Goal: Transaction & Acquisition: Subscribe to service/newsletter

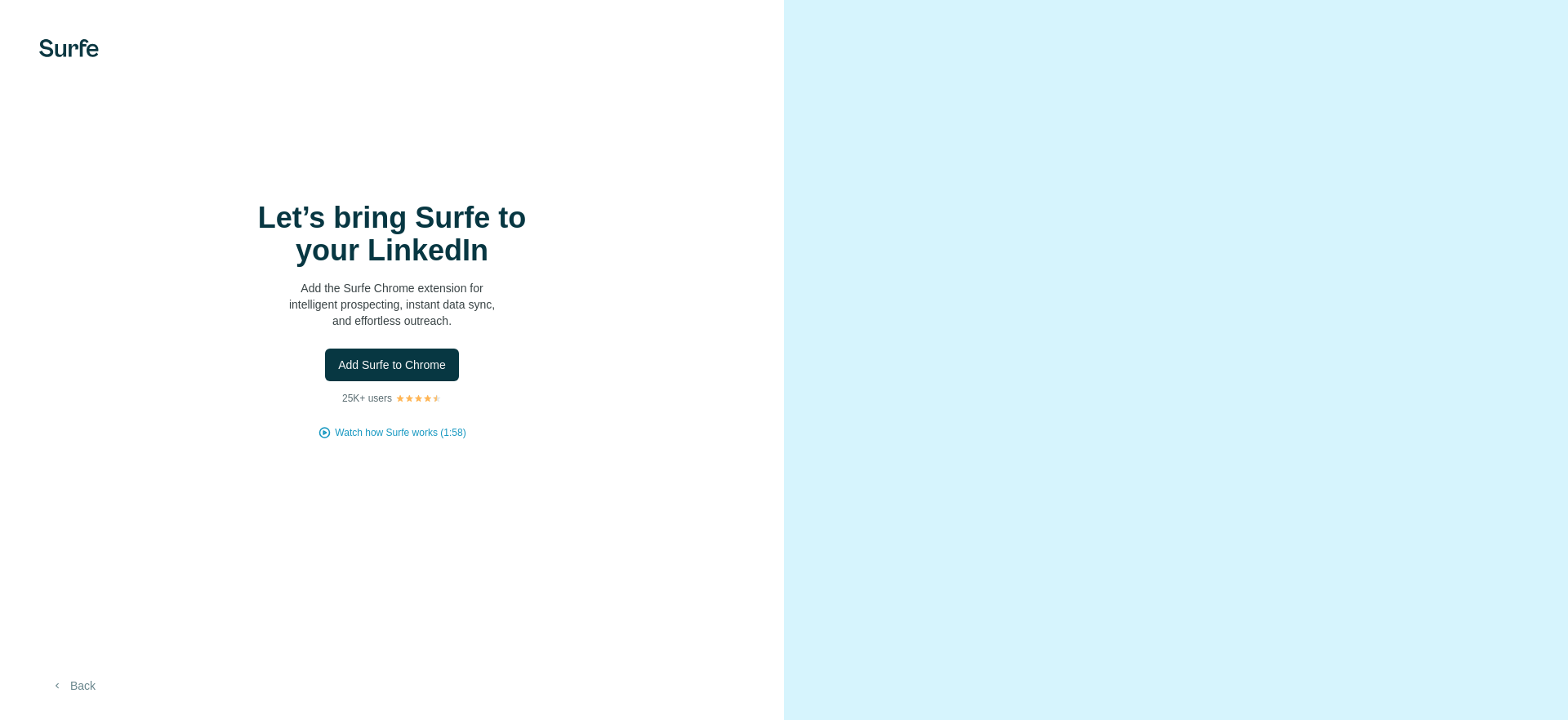
click at [83, 695] on button "Back" at bounding box center [73, 686] width 68 height 29
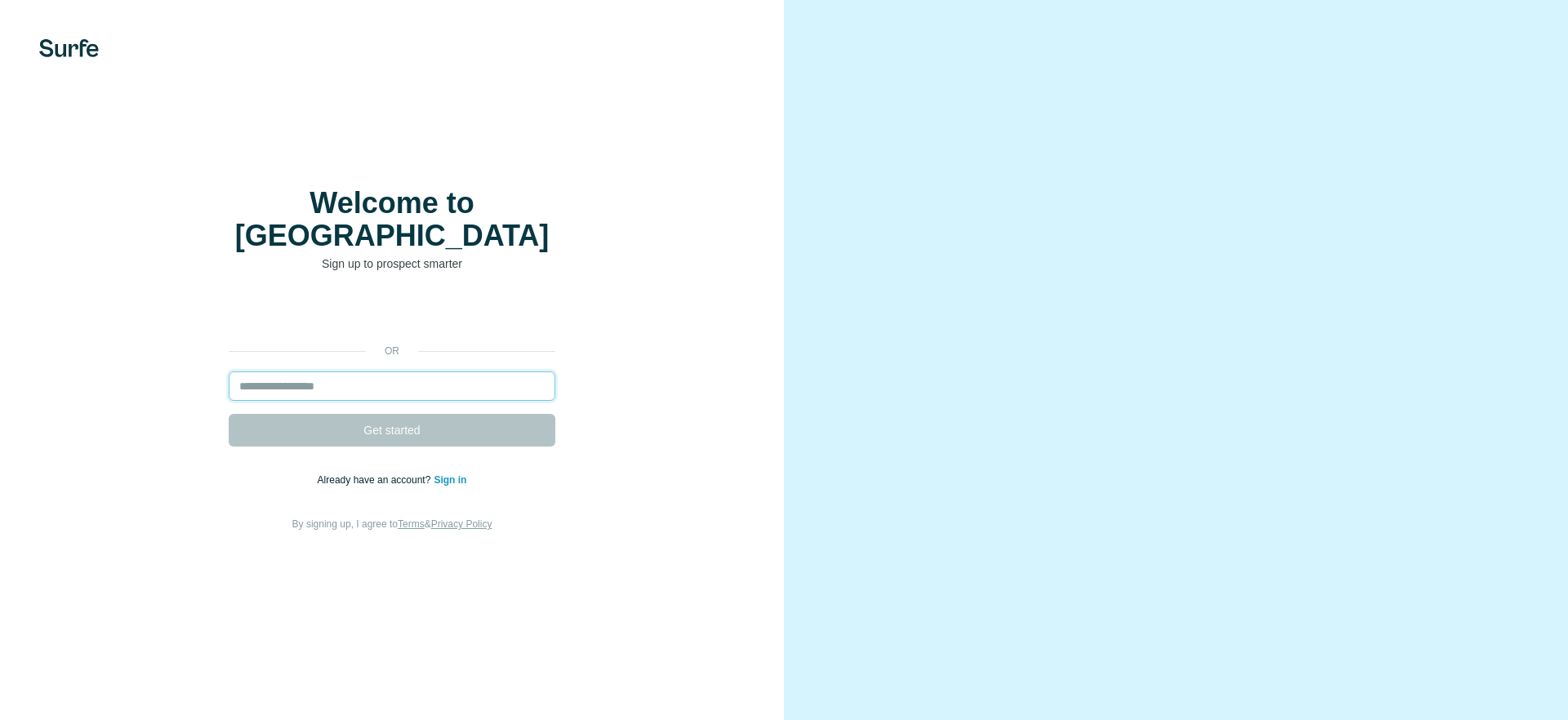
click at [336, 379] on input "email" at bounding box center [391, 386] width 327 height 29
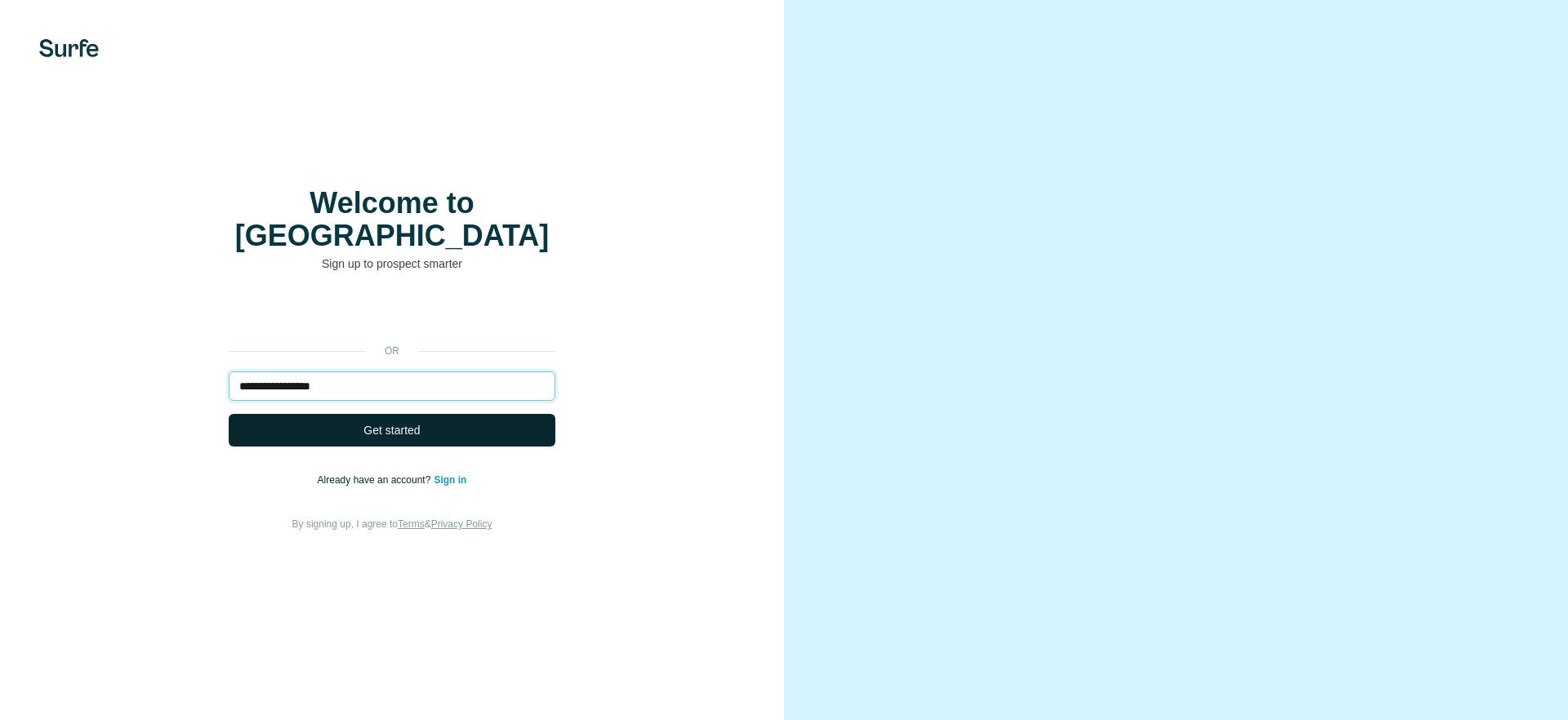
type input "**********"
click at [387, 427] on span "Get started" at bounding box center [392, 430] width 57 height 16
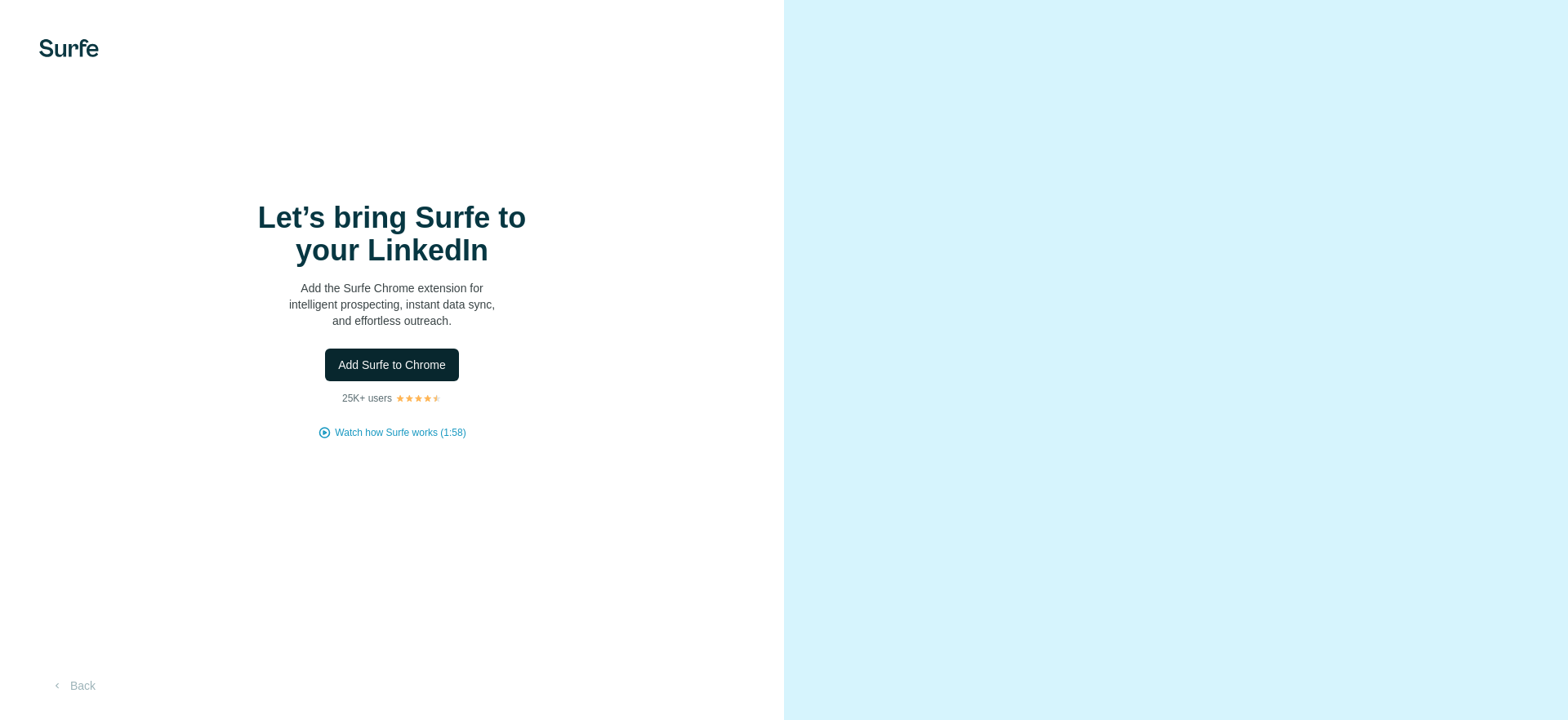
click at [409, 373] on span "Add Surfe to Chrome" at bounding box center [392, 365] width 108 height 16
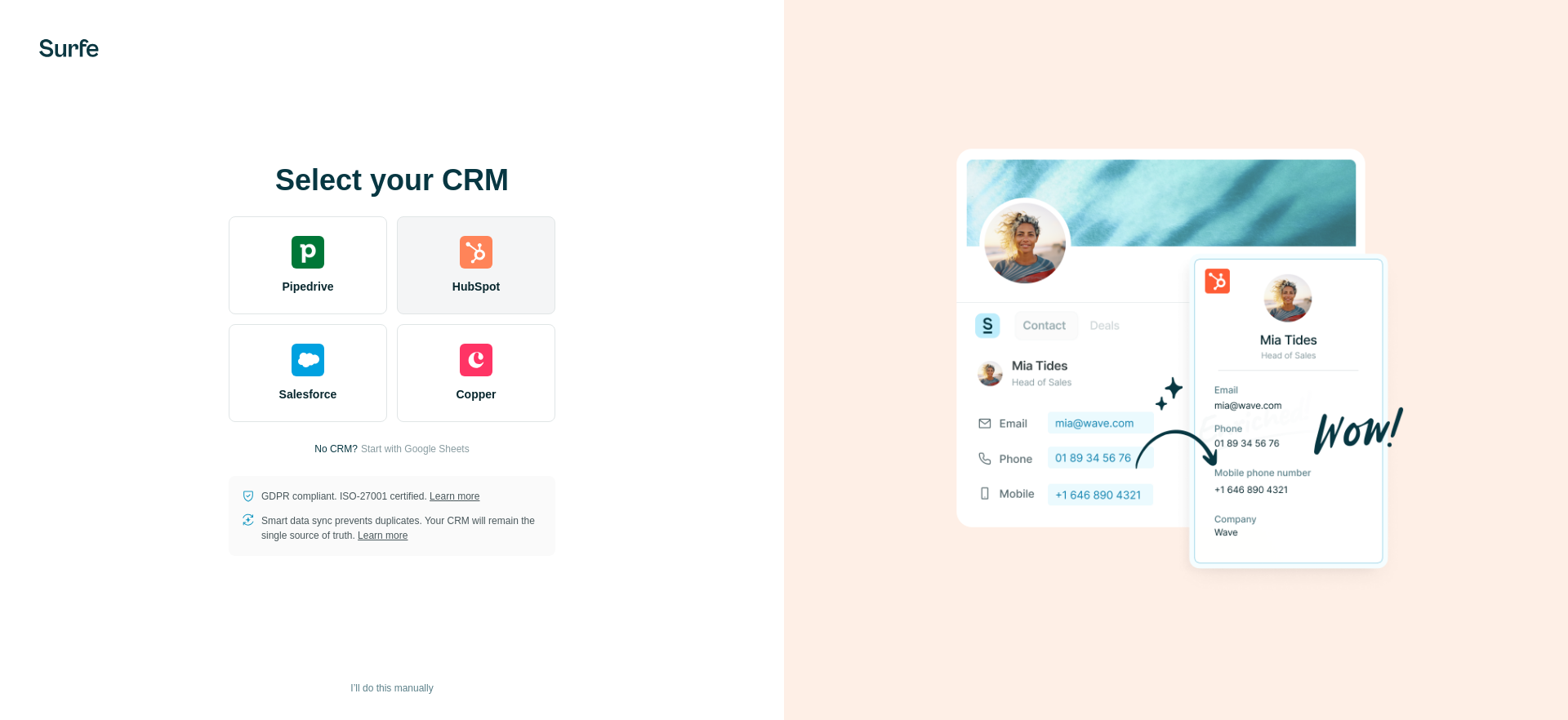
click at [452, 285] on div "HubSpot" at bounding box center [476, 265] width 159 height 98
click at [448, 273] on div "HubSpot" at bounding box center [476, 265] width 159 height 98
